Goal: Contribute content: Add original content to the website for others to see

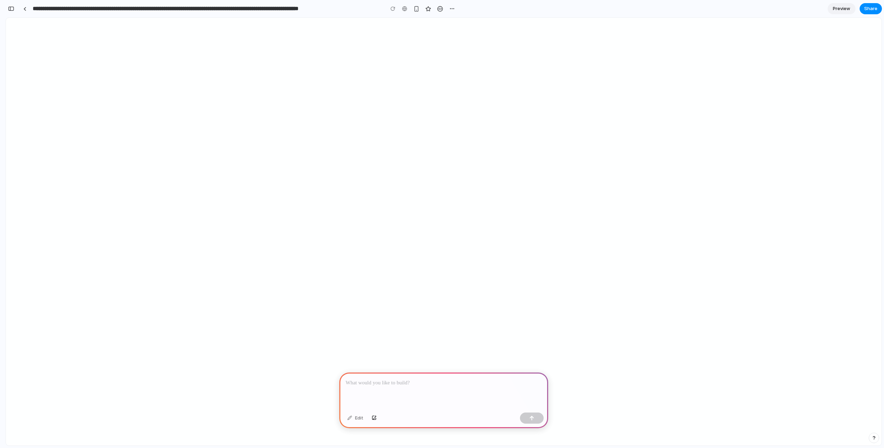
type input "**********"
click at [417, 379] on p at bounding box center [444, 383] width 196 height 8
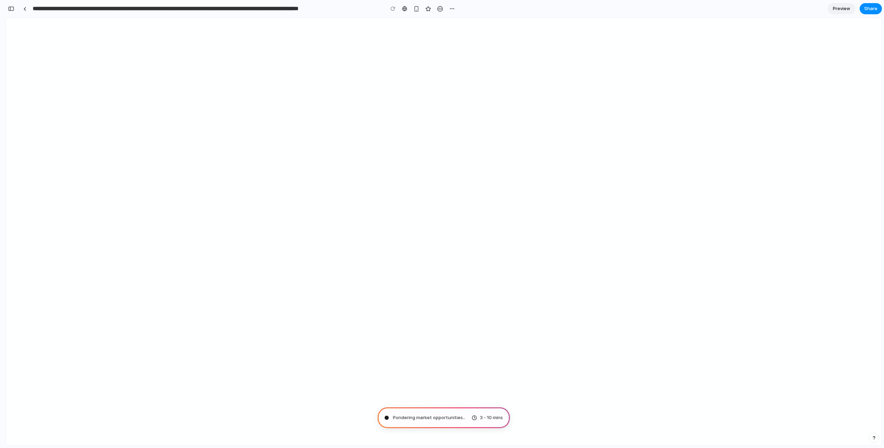
type input "**********"
